Goal: Transaction & Acquisition: Download file/media

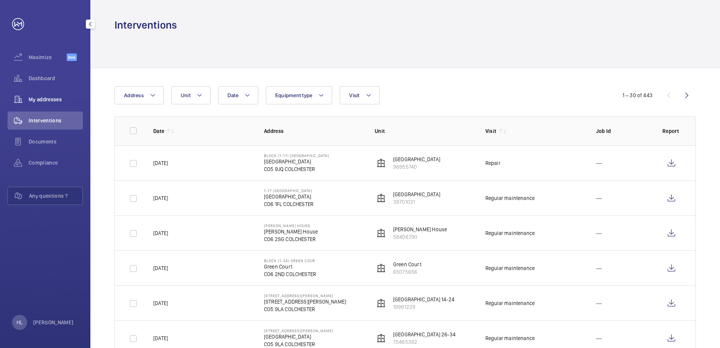
click at [58, 99] on span "My addresses" at bounding box center [56, 100] width 54 height 8
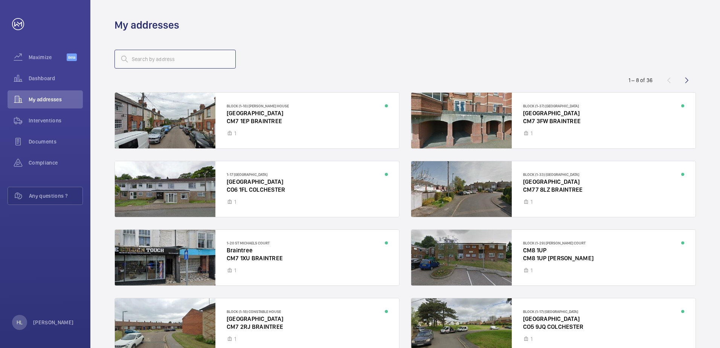
click at [196, 59] on input "text" at bounding box center [174, 59] width 121 height 19
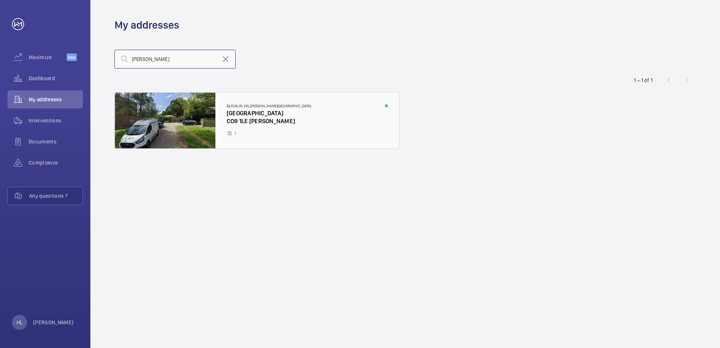
type input "[PERSON_NAME]"
click at [259, 117] on div at bounding box center [257, 121] width 284 height 56
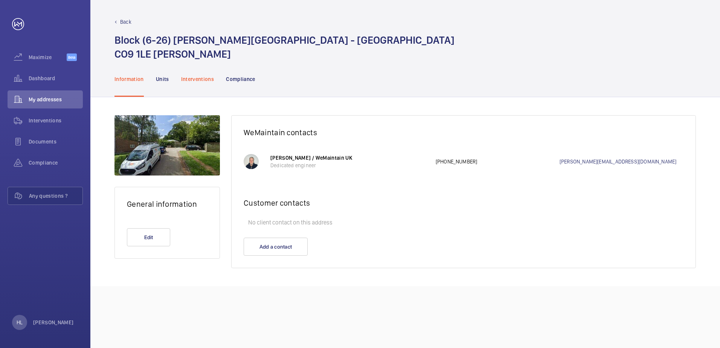
click at [201, 78] on p "Interventions" at bounding box center [197, 79] width 33 height 8
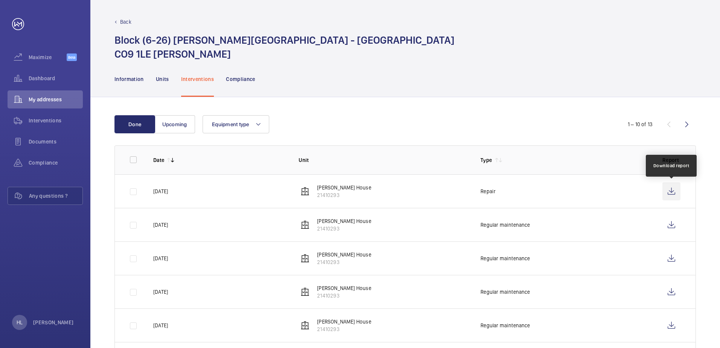
click at [671, 189] on wm-front-icon-button at bounding box center [671, 191] width 18 height 18
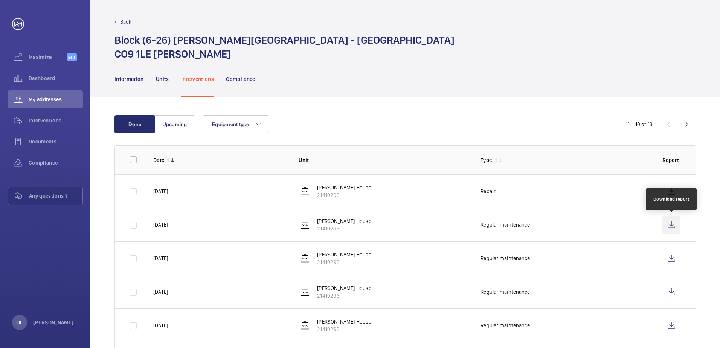
click at [669, 229] on wm-front-icon-button at bounding box center [671, 225] width 18 height 18
click at [126, 23] on p "Back" at bounding box center [125, 22] width 11 height 8
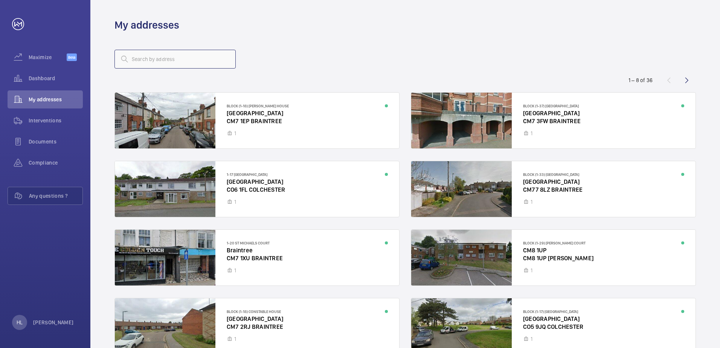
click at [162, 58] on input "text" at bounding box center [174, 59] width 121 height 19
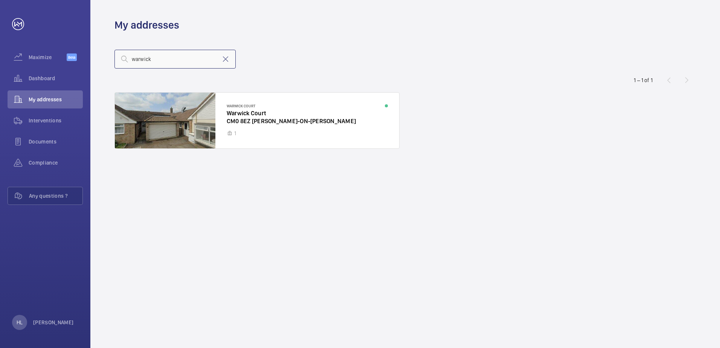
type input "warwick"
click at [212, 113] on div at bounding box center [257, 121] width 284 height 56
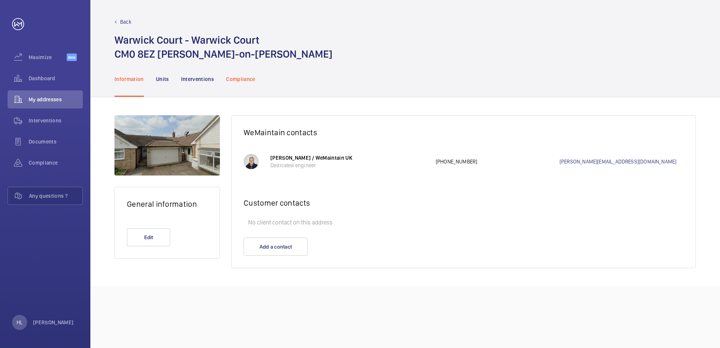
click at [249, 77] on p "Compliance" at bounding box center [240, 79] width 29 height 8
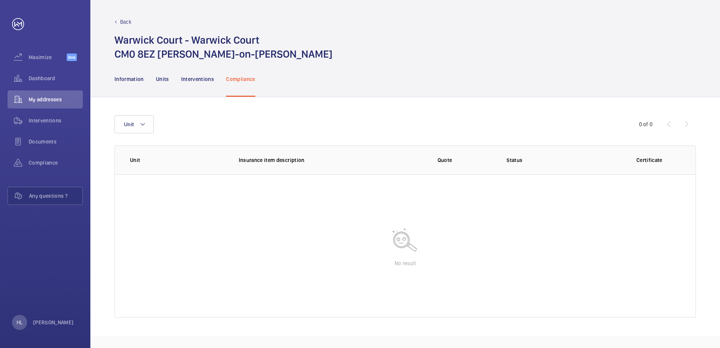
click at [123, 13] on div "Back Warwick Court - Warwick Court CM0 8EZ [PERSON_NAME]-on-[PERSON_NAME]" at bounding box center [404, 30] width 629 height 61
click at [127, 24] on p "Back" at bounding box center [125, 22] width 11 height 8
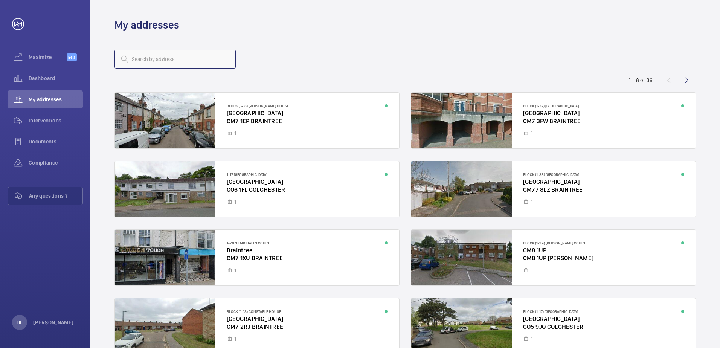
click at [152, 62] on input "text" at bounding box center [174, 59] width 121 height 19
type input "mulb"
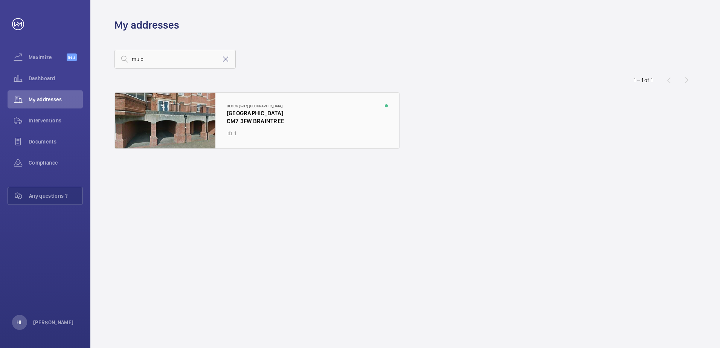
click at [190, 120] on div at bounding box center [257, 121] width 284 height 56
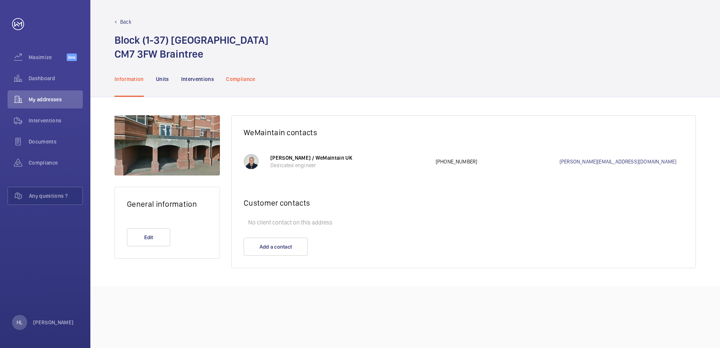
click at [247, 79] on p "Compliance" at bounding box center [240, 79] width 29 height 8
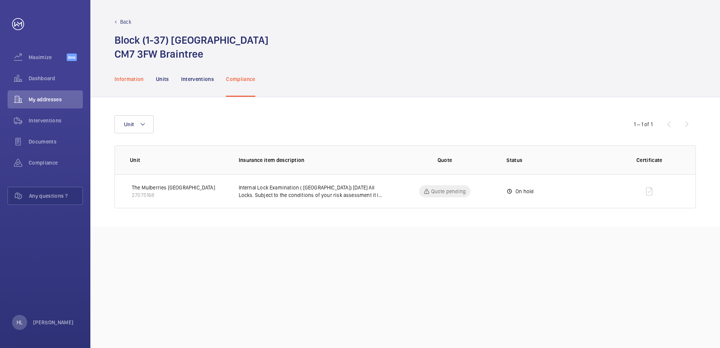
click at [125, 77] on p "Information" at bounding box center [128, 79] width 29 height 8
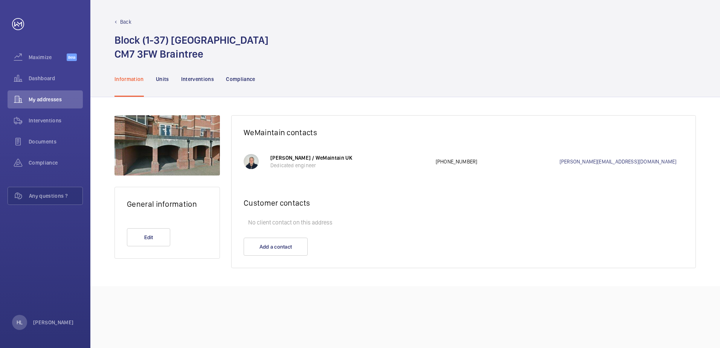
click at [127, 21] on p "Back" at bounding box center [125, 22] width 11 height 8
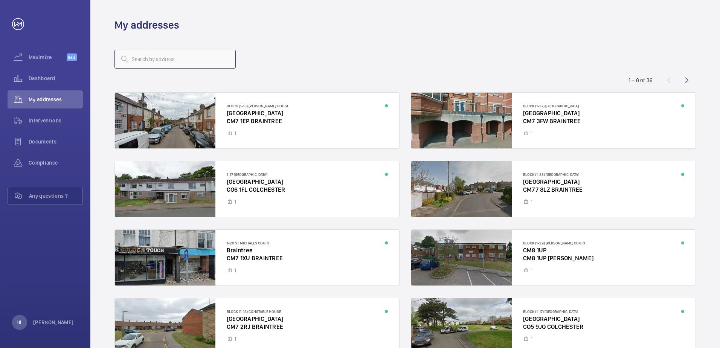
click at [187, 62] on input "text" at bounding box center [174, 59] width 121 height 19
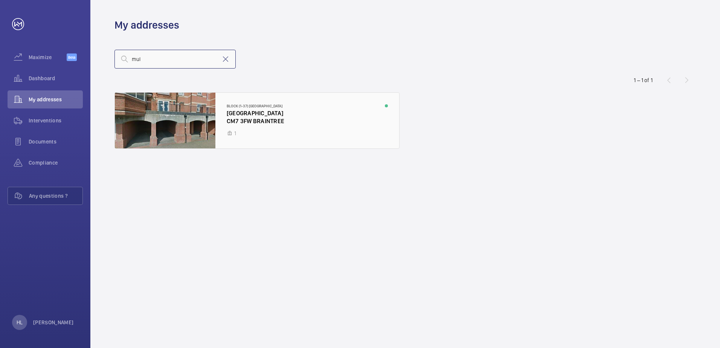
type input "mul"
click at [187, 117] on div at bounding box center [257, 121] width 284 height 56
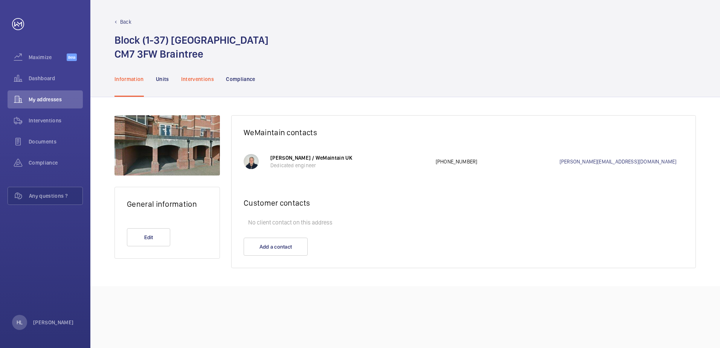
click at [204, 78] on p "Interventions" at bounding box center [197, 79] width 33 height 8
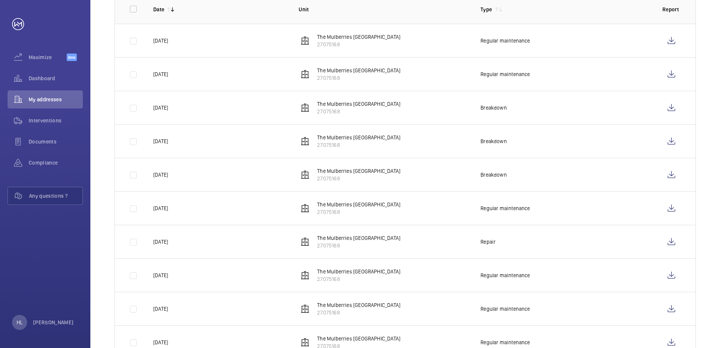
scroll to position [180, 0]
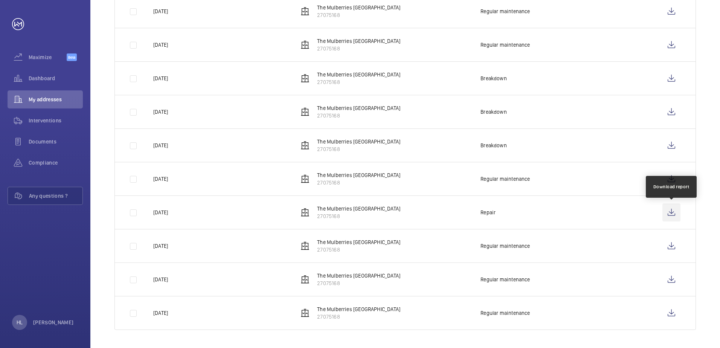
click at [667, 211] on wm-front-icon-button at bounding box center [671, 212] width 18 height 18
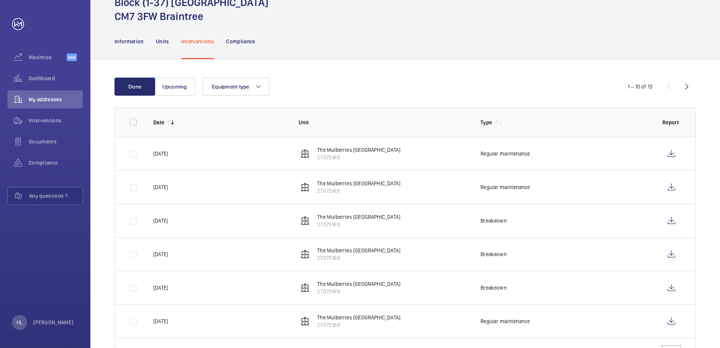
scroll to position [29, 0]
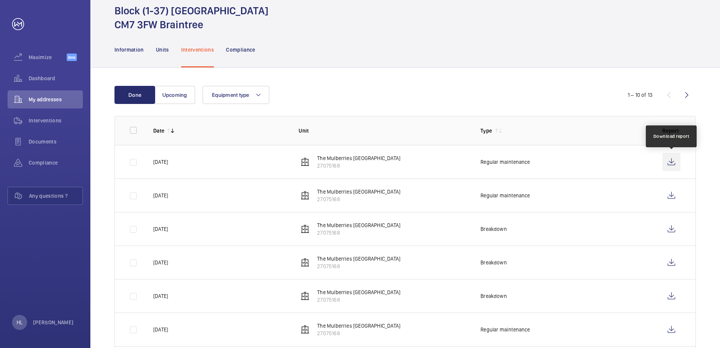
click at [671, 161] on wm-front-icon-button at bounding box center [671, 162] width 18 height 18
